Goal: Task Accomplishment & Management: Manage account settings

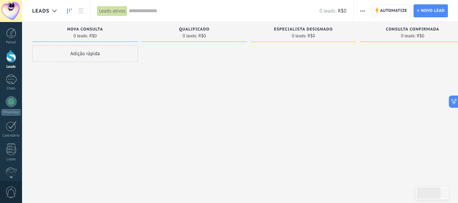
click at [13, 55] on div at bounding box center [11, 56] width 10 height 13
click at [433, 11] on span "Novo lead" at bounding box center [433, 11] width 24 height 12
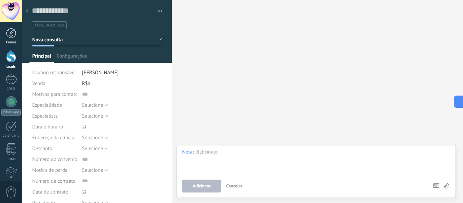
click at [11, 38] on div at bounding box center [11, 33] width 10 height 10
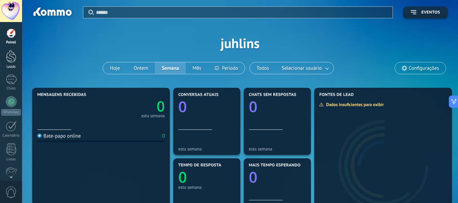
click at [11, 58] on div at bounding box center [11, 56] width 10 height 13
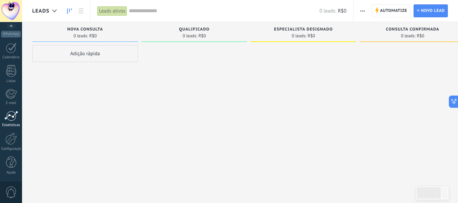
scroll to position [79, 0]
click at [11, 136] on div at bounding box center [11, 138] width 12 height 12
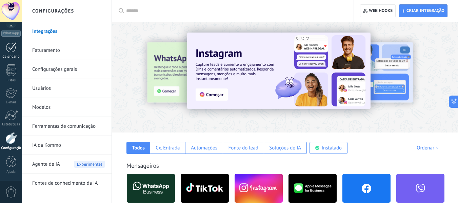
click at [9, 50] on div at bounding box center [11, 47] width 11 height 11
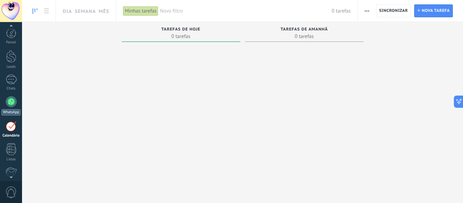
click at [10, 104] on div at bounding box center [11, 101] width 11 height 11
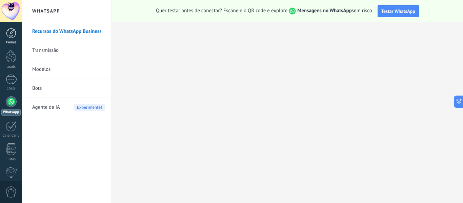
click at [9, 33] on div at bounding box center [11, 33] width 10 height 10
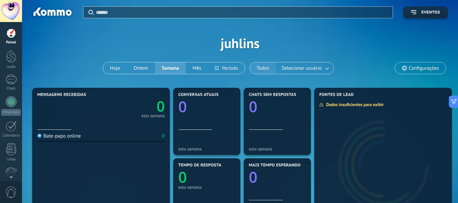
click at [262, 67] on button "Todos" at bounding box center [263, 68] width 26 height 12
